Goal: Transaction & Acquisition: Purchase product/service

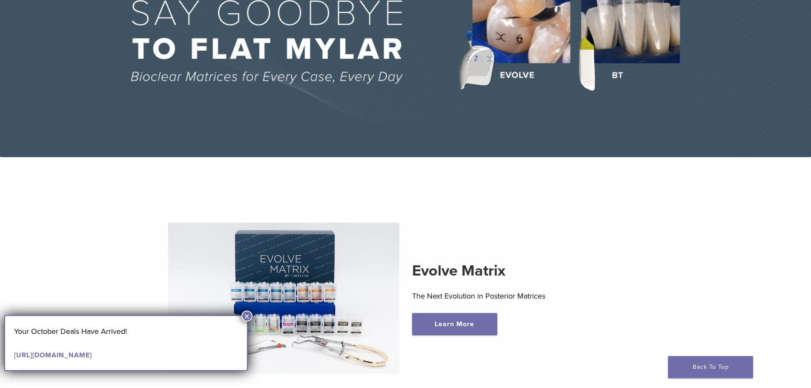
scroll to position [213, 0]
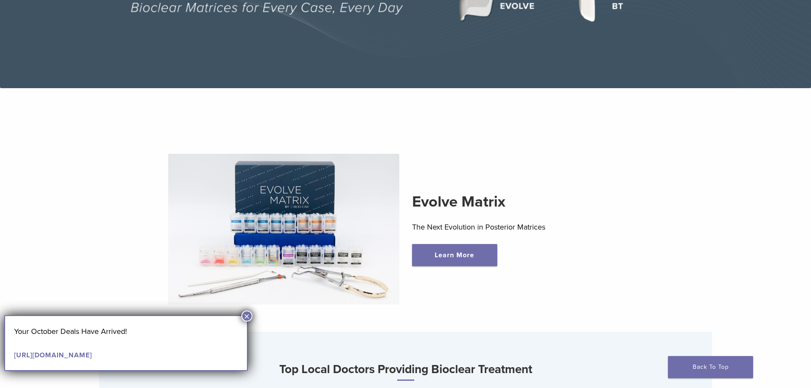
click at [247, 323] on div "Your October Deals Have Arrived! https://pages.bioclearmatrix.com/Bioclear-Prod…" at bounding box center [126, 343] width 244 height 56
click at [248, 316] on button "×" at bounding box center [246, 315] width 11 height 11
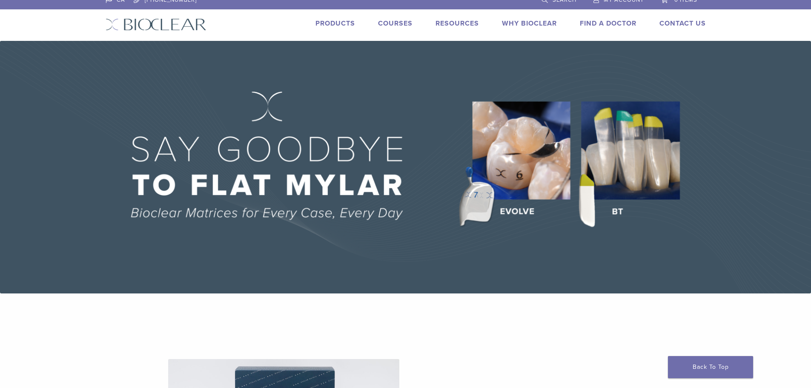
scroll to position [0, 0]
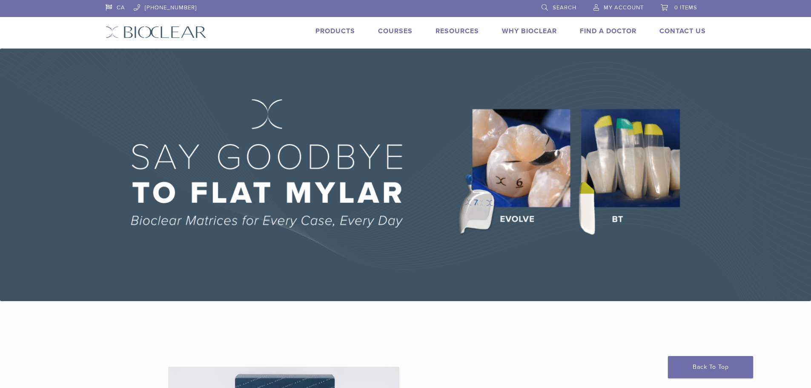
click at [325, 30] on link "Products" at bounding box center [336, 31] width 40 height 9
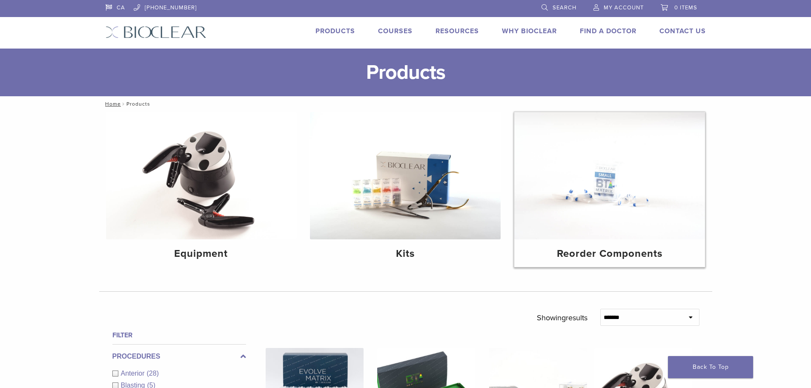
click at [618, 186] on img at bounding box center [609, 175] width 191 height 127
click at [613, 201] on img at bounding box center [609, 175] width 191 height 127
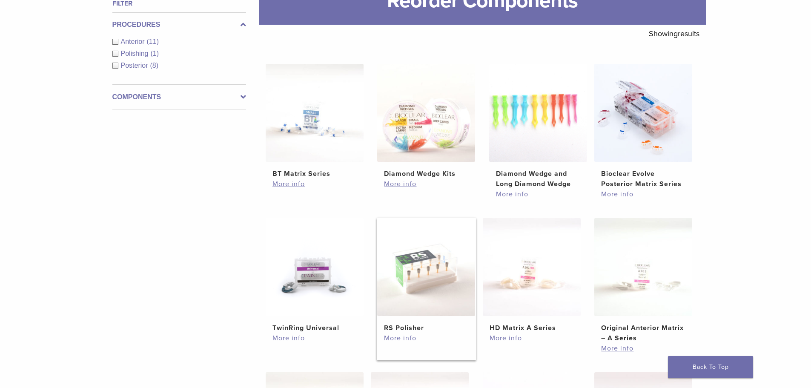
scroll to position [128, 0]
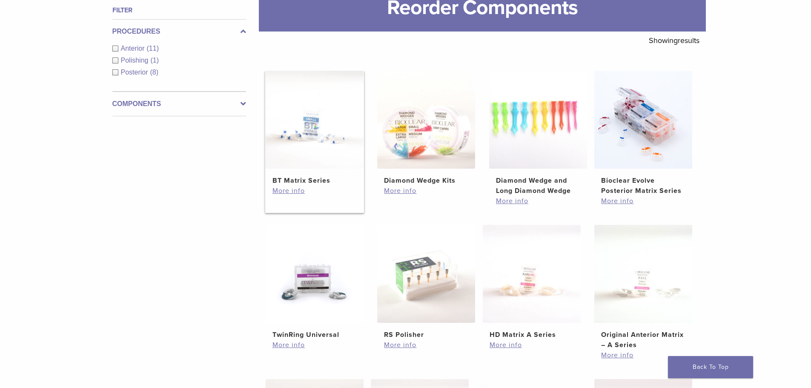
click at [323, 150] on img at bounding box center [315, 120] width 98 height 98
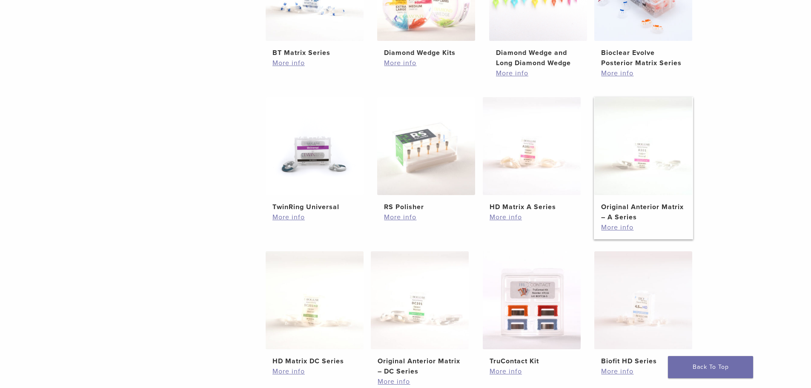
scroll to position [298, 0]
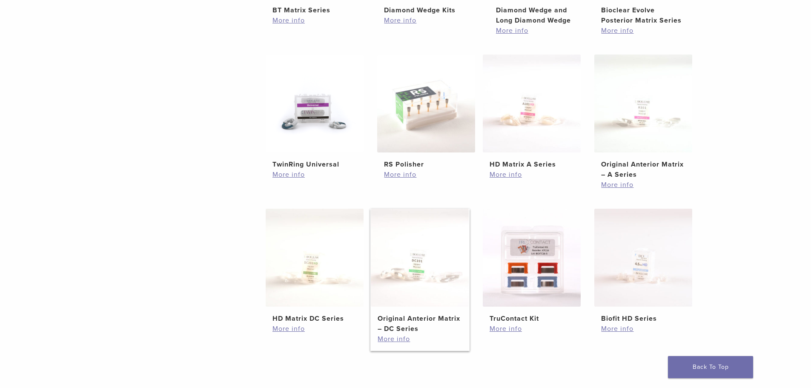
click at [420, 260] on img at bounding box center [420, 258] width 98 height 98
click at [631, 328] on link "More info" at bounding box center [643, 329] width 84 height 10
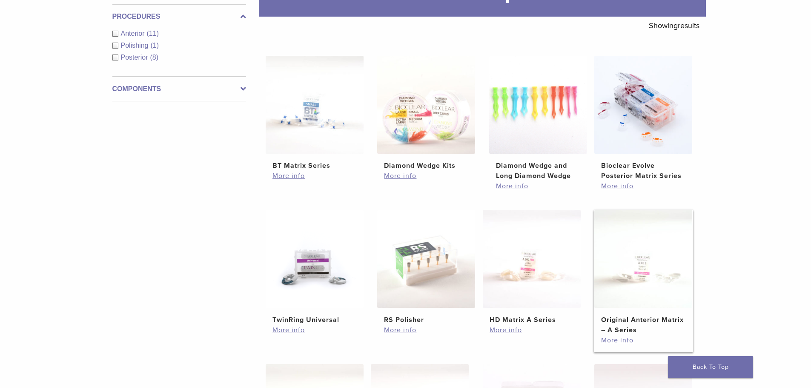
scroll to position [128, 0]
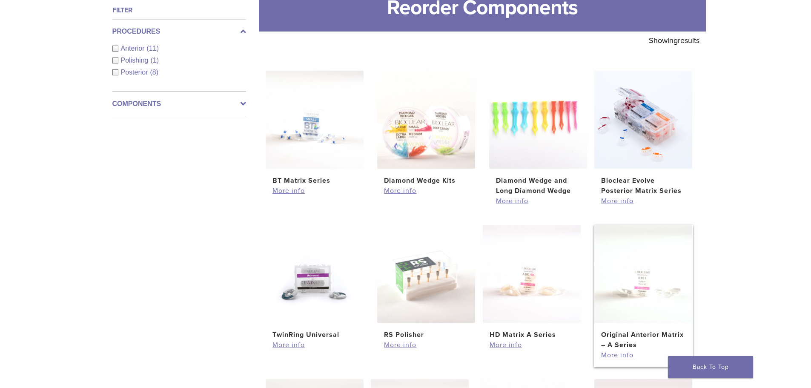
click at [657, 299] on img at bounding box center [644, 274] width 98 height 98
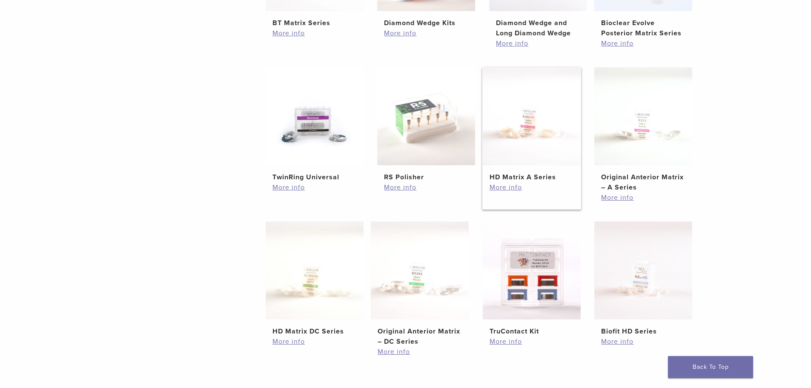
scroll to position [298, 0]
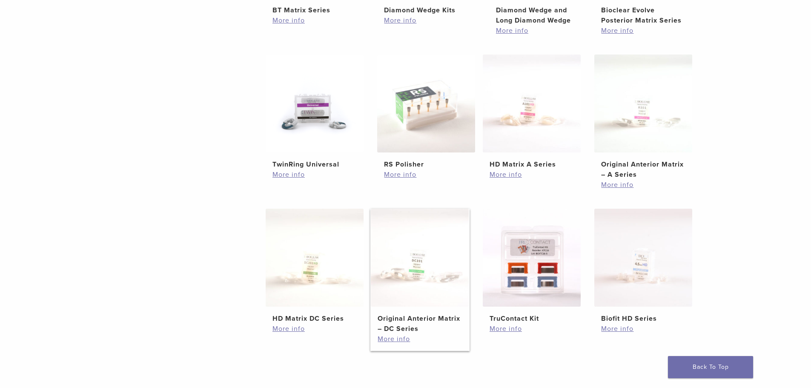
click at [437, 259] on img at bounding box center [420, 258] width 98 height 98
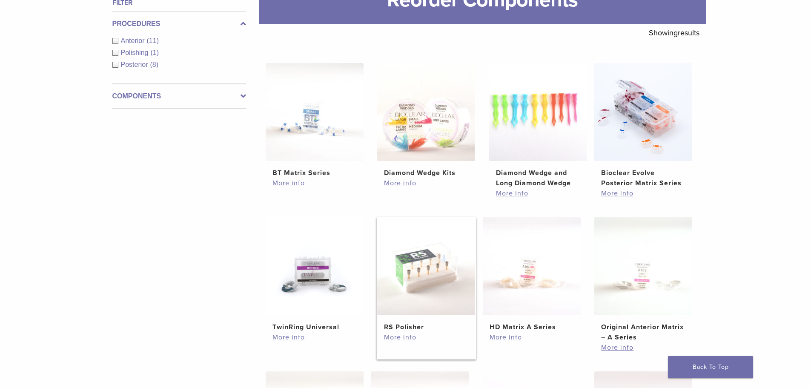
scroll to position [0, 0]
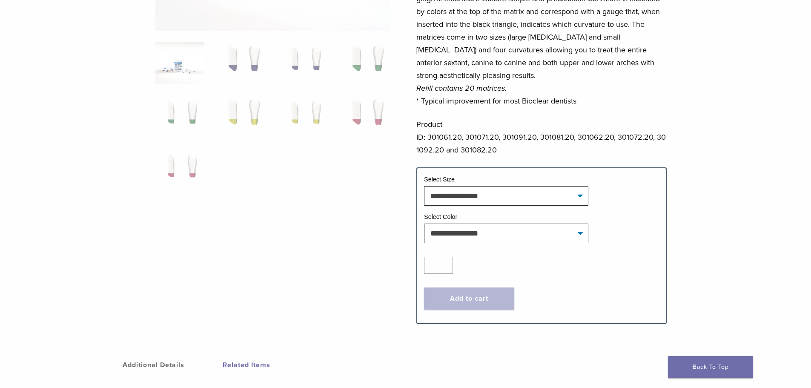
scroll to position [213, 0]
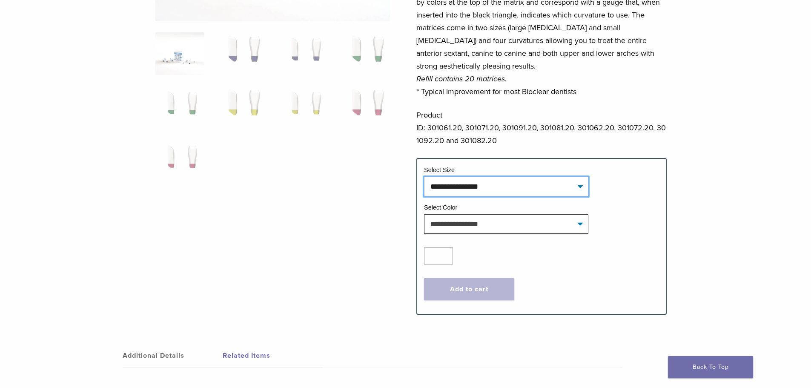
click at [489, 190] on select "**********" at bounding box center [506, 187] width 164 height 20
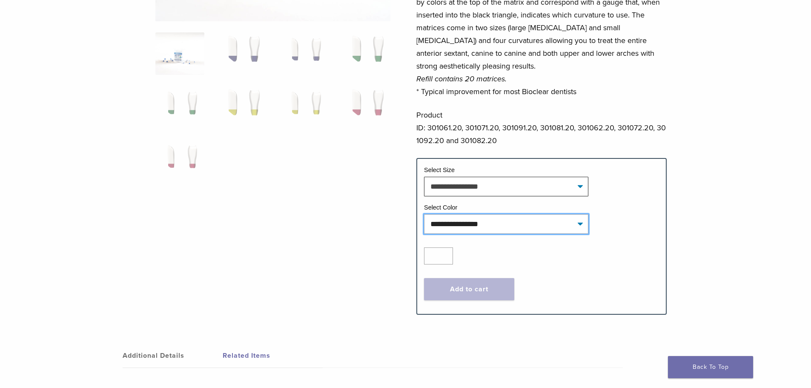
click at [486, 232] on select "**********" at bounding box center [506, 224] width 164 height 20
click at [487, 230] on select "**********" at bounding box center [506, 224] width 164 height 20
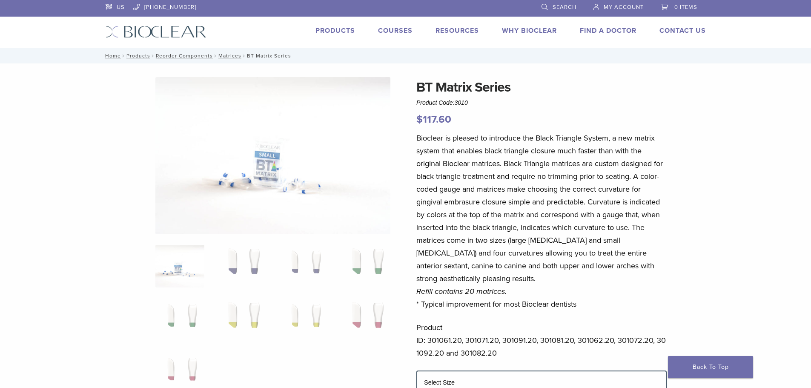
scroll to position [0, 0]
